Goal: Find specific page/section: Find specific page/section

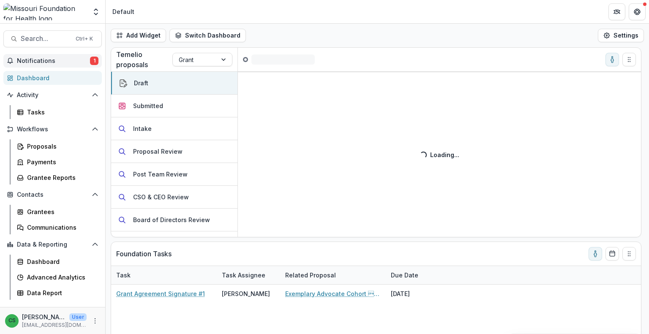
click at [68, 62] on span "Notifications" at bounding box center [53, 60] width 73 height 7
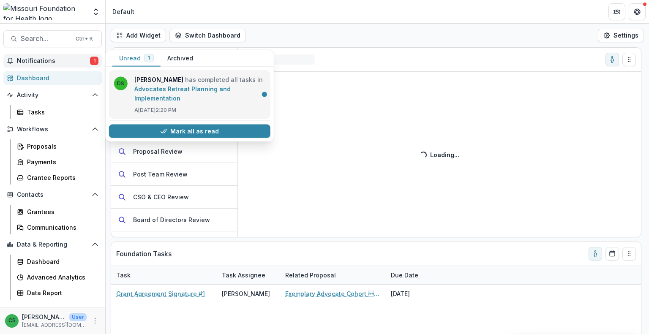
click at [147, 90] on link "Advocates Retreat Planning and Implementation" at bounding box center [182, 93] width 96 height 16
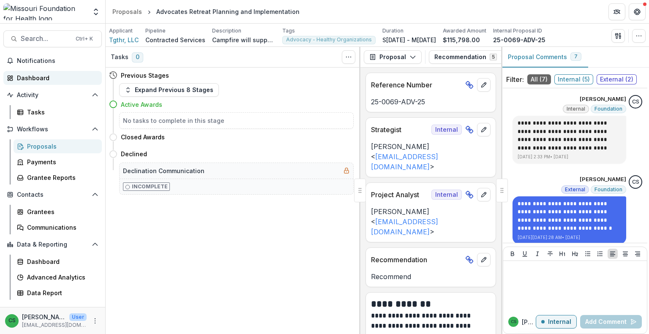
click at [33, 77] on div "Dashboard" at bounding box center [56, 77] width 78 height 9
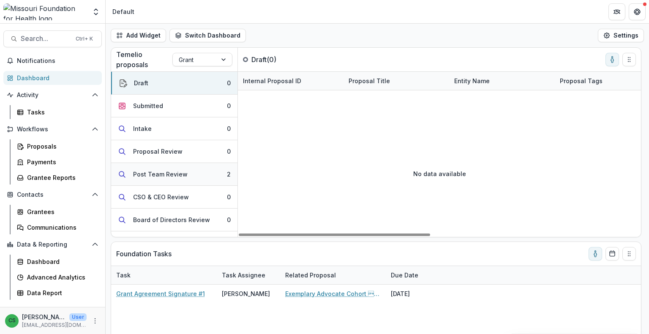
click at [176, 167] on button "Post Team Review 2" at bounding box center [174, 174] width 126 height 23
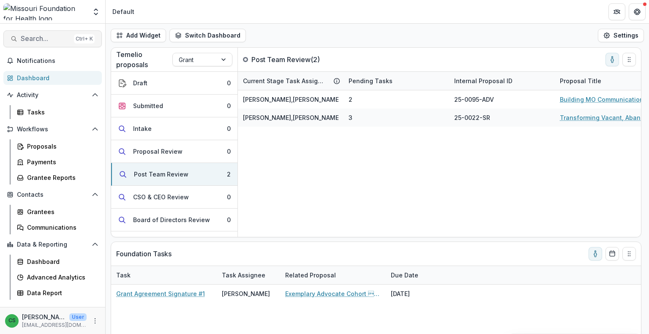
click at [39, 36] on span "Search..." at bounding box center [46, 39] width 50 height 8
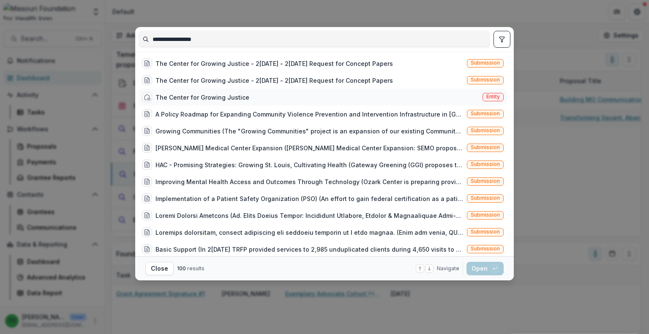
type input "**********"
click at [230, 98] on div "The Center for Growing Justice" at bounding box center [202, 97] width 94 height 9
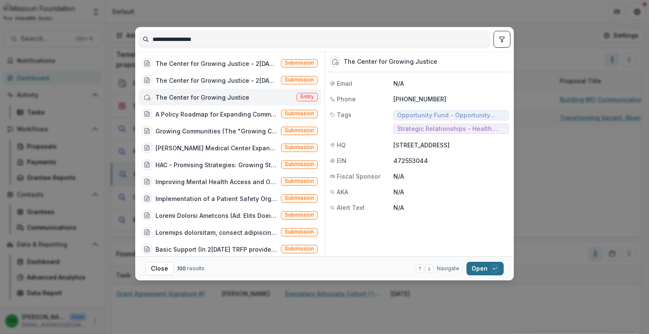
click at [491, 271] on div "button" at bounding box center [495, 269] width 8 height 8
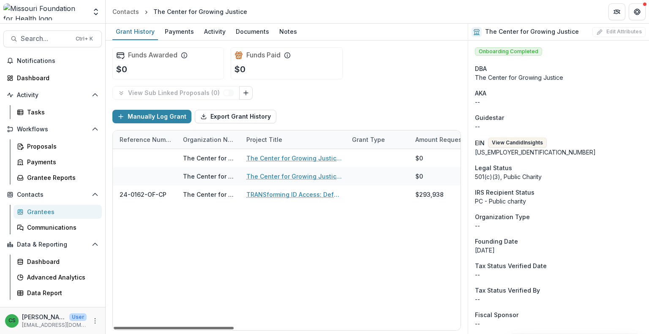
scroll to position [0, 117]
drag, startPoint x: 230, startPoint y: 328, endPoint x: 270, endPoint y: 323, distance: 41.0
click at [233, 327] on div at bounding box center [174, 328] width 120 height 3
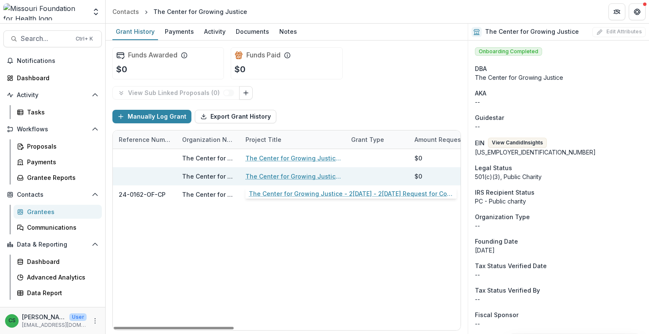
click at [300, 172] on link "The Center for Growing Justice - 2[DATE] - 2[DATE] Request for Concept Papers" at bounding box center [292, 176] width 95 height 9
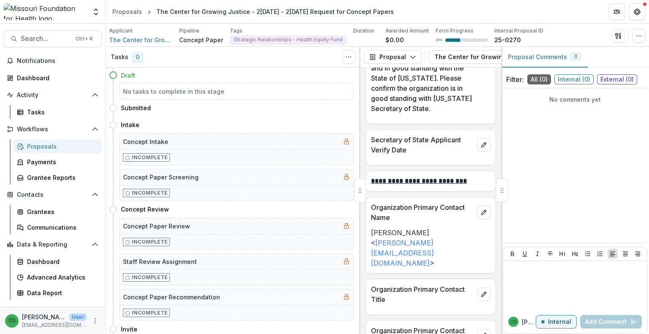
scroll to position [1094, 0]
